Goal: Transaction & Acquisition: Purchase product/service

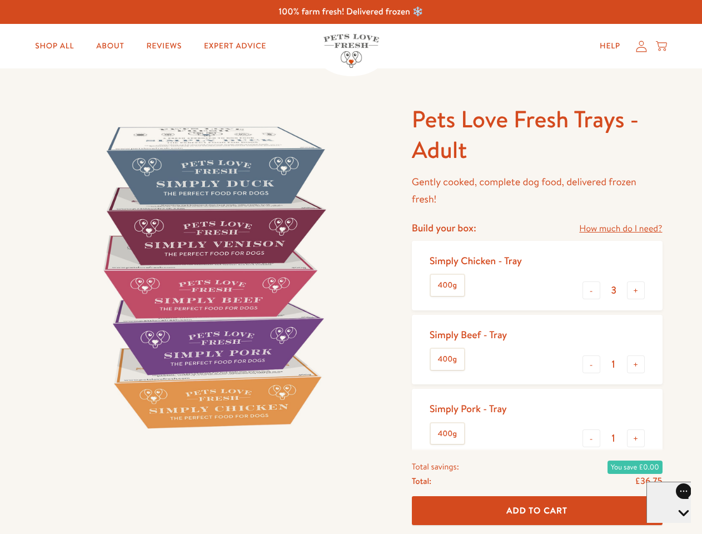
click at [351, 267] on img at bounding box center [212, 276] width 345 height 345
click at [621, 229] on link "How much do I need?" at bounding box center [620, 228] width 83 height 15
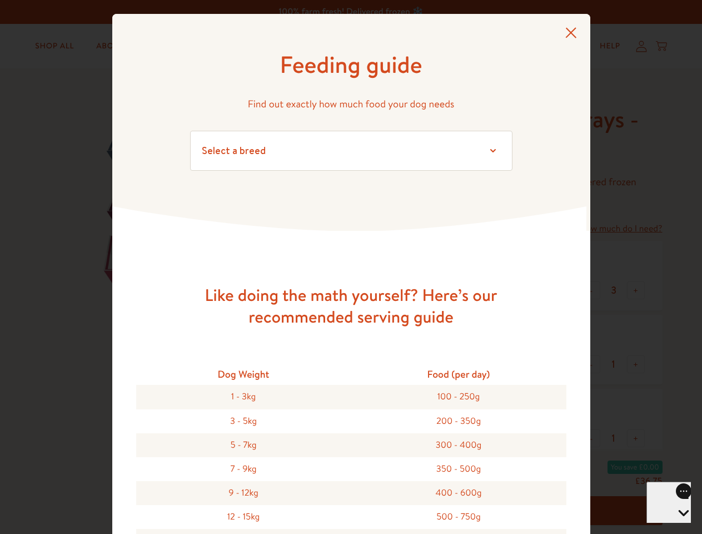
click at [592, 290] on div "Feeding guide Find out exactly how much food your dog needs Select a breed Affe…" at bounding box center [351, 267] width 702 height 534
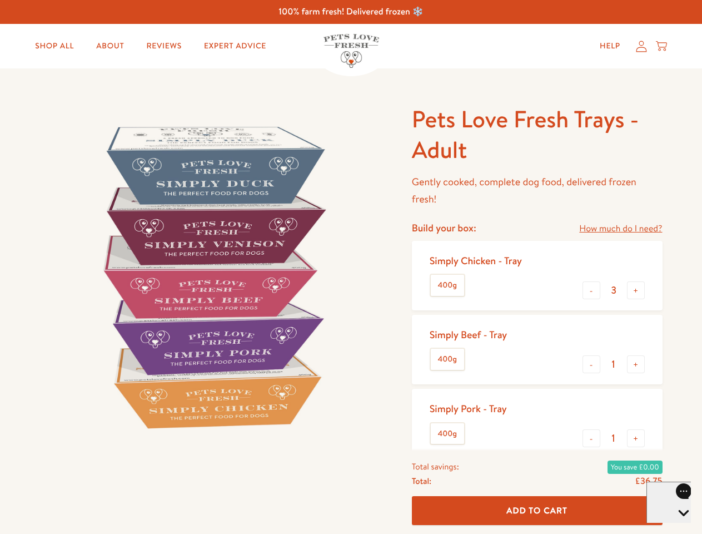
click at [636, 290] on button "+" at bounding box center [636, 290] width 18 height 18
type input "4"
click at [592, 364] on button "-" at bounding box center [592, 364] width 18 height 18
click at [636, 364] on button "+" at bounding box center [636, 364] width 18 height 18
type input "1"
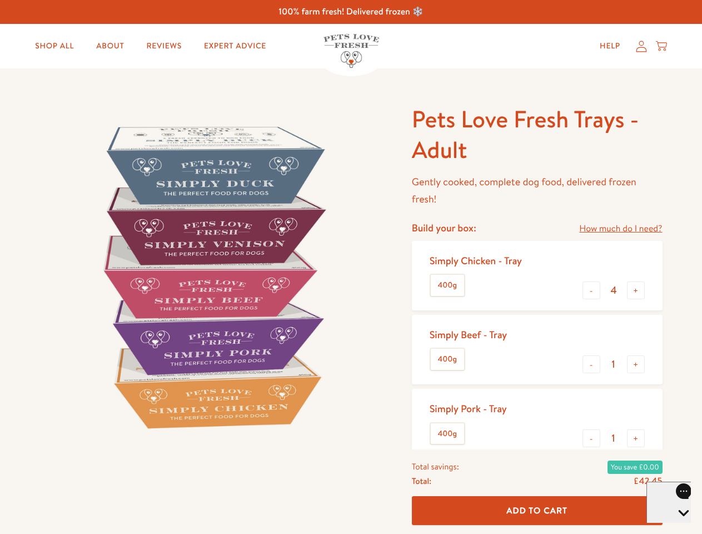
click at [592, 438] on button "-" at bounding box center [592, 438] width 18 height 18
click at [636, 438] on button "+" at bounding box center [636, 438] width 18 height 18
type input "1"
click at [537, 510] on span "Add To Cart" at bounding box center [537, 510] width 61 height 12
click at [678, 527] on icon "Open gorgias live chat" at bounding box center [683, 532] width 11 height 11
